Goal: Transaction & Acquisition: Obtain resource

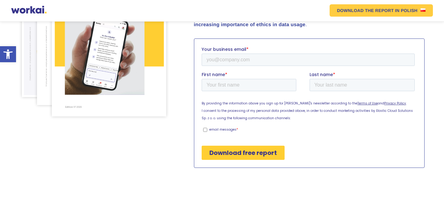
scroll to position [154, 0]
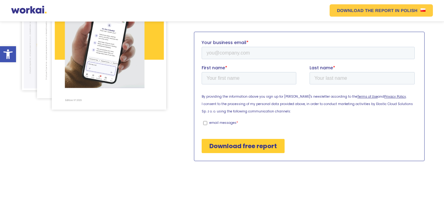
click at [207, 124] on label "email messages *" at bounding box center [308, 123] width 211 height 6
click at [207, 124] on input "email messages *" at bounding box center [205, 123] width 4 height 4
checkbox input "true"
click at [245, 49] on input "Your business email *" at bounding box center [307, 53] width 213 height 12
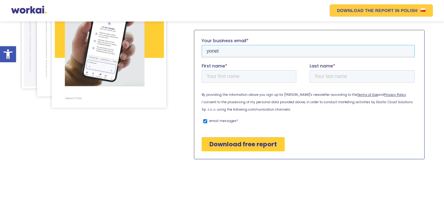
type input "[EMAIL_ADDRESS][DOMAIN_NAME]"
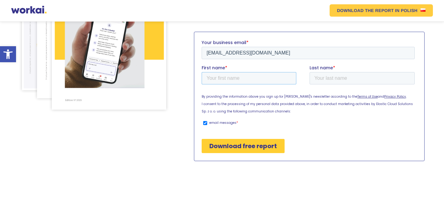
click at [245, 80] on input "First name *" at bounding box center [248, 78] width 95 height 12
type input "Didem"
type input "Ünsür"
click at [218, 148] on input "Download free report" at bounding box center [242, 146] width 83 height 14
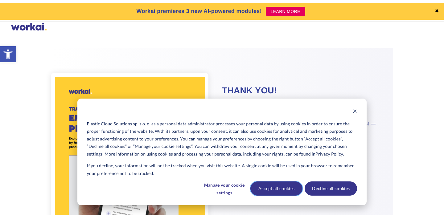
click at [276, 186] on button "Accept all cookies" at bounding box center [276, 189] width 52 height 14
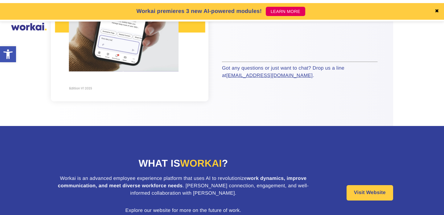
scroll to position [235, 0]
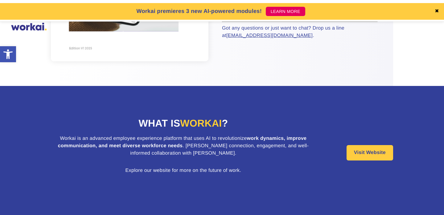
click at [194, 125] on span "Workai" at bounding box center [201, 123] width 42 height 11
